Goal: Information Seeking & Learning: Understand process/instructions

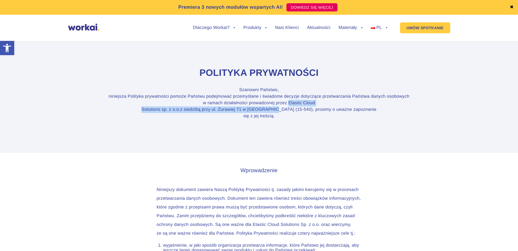
drag, startPoint x: 289, startPoint y: 104, endPoint x: 283, endPoint y: 109, distance: 7.7
click at [283, 109] on p "Szanowni Państwo, niniejsza Polityka prywatności pomoże Państwu podejmować prze…" at bounding box center [259, 103] width 303 height 33
drag, startPoint x: 283, startPoint y: 109, endPoint x: 277, endPoint y: 109, distance: 6.6
copy p "Elastic Cloud Solutions sp. z o.o.z siedzibą przy ul. Żurawiej 71 w [GEOGRAPHIC…"
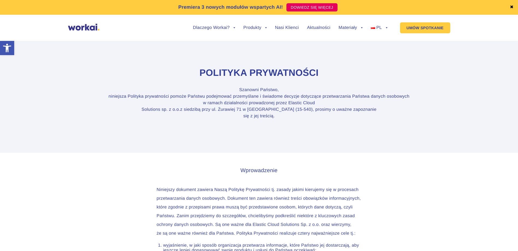
click at [235, 73] on h1 "Polityka prywatności" at bounding box center [259, 73] width 303 height 13
click at [287, 74] on h1 "Polityka prywatności" at bounding box center [259, 73] width 303 height 13
click at [326, 73] on h1 "Polityka prywatności" at bounding box center [259, 73] width 303 height 13
click at [318, 171] on h3 "Wprowadzenie" at bounding box center [259, 171] width 205 height 8
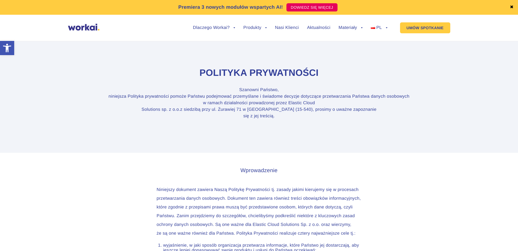
click at [329, 167] on h3 "Wprowadzenie" at bounding box center [259, 171] width 205 height 8
